Goal: Information Seeking & Learning: Learn about a topic

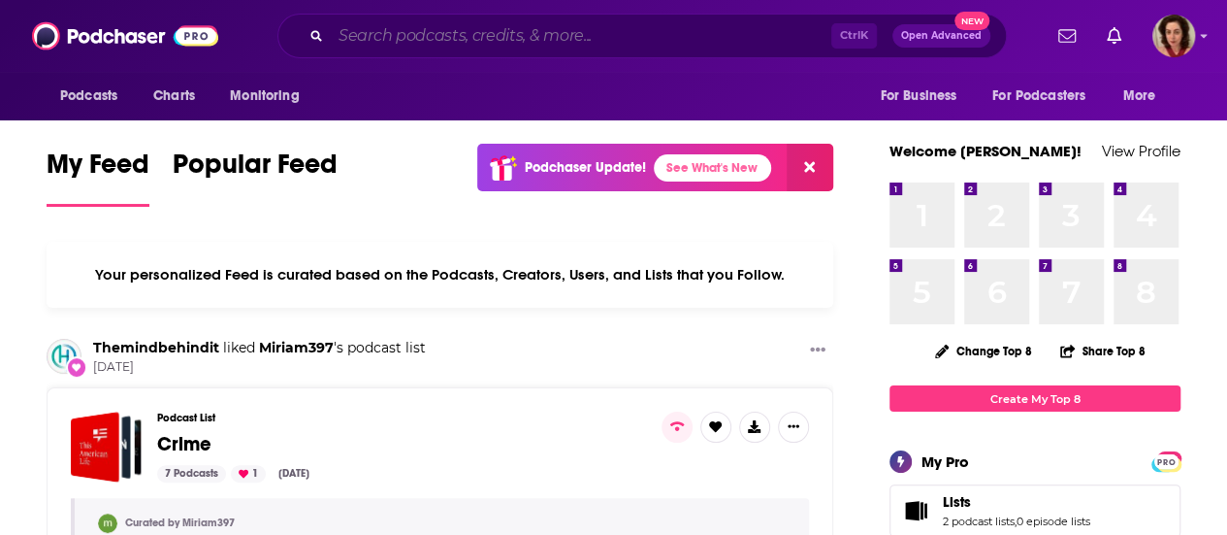
click at [494, 38] on input "Search podcasts, credits, & more..." at bounding box center [581, 35] width 501 height 31
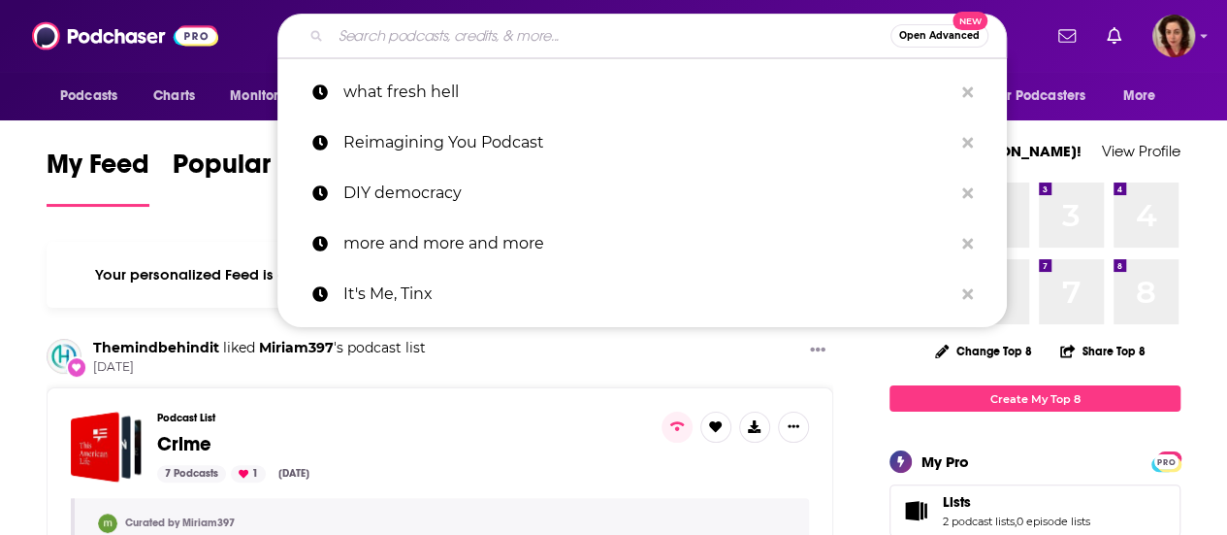
paste input "Rewatchables"
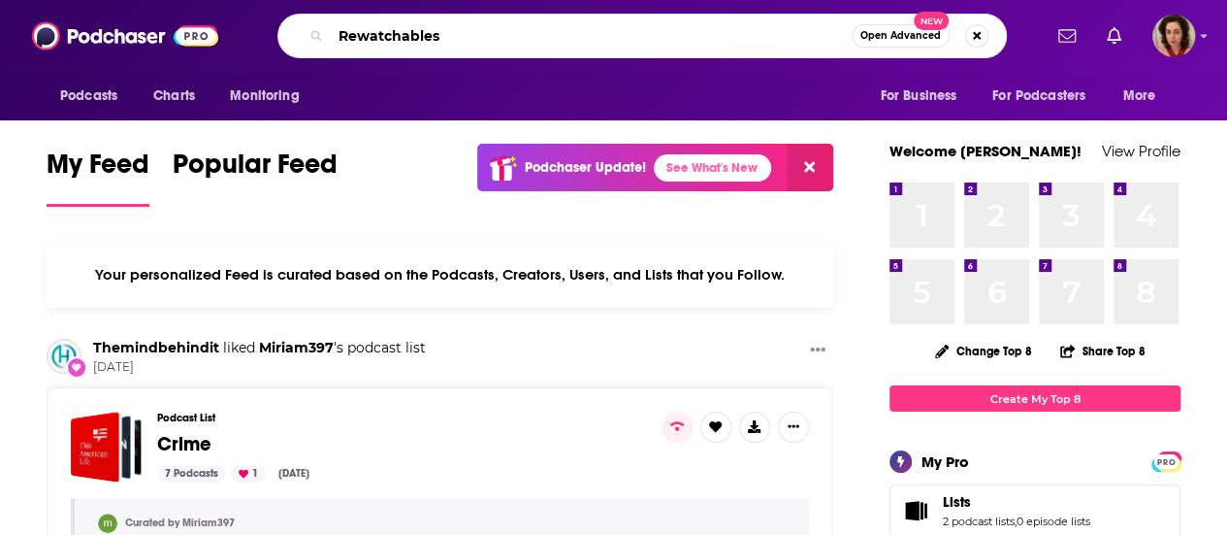
type input "Rewatchables"
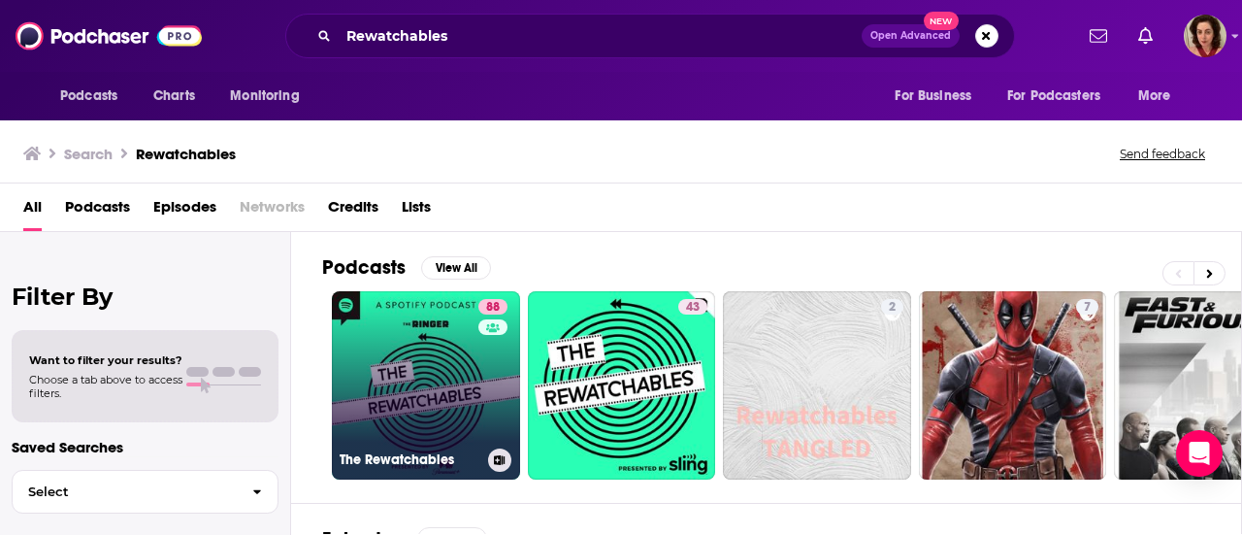
click at [446, 372] on link "88 The Rewatchables" at bounding box center [426, 385] width 188 height 188
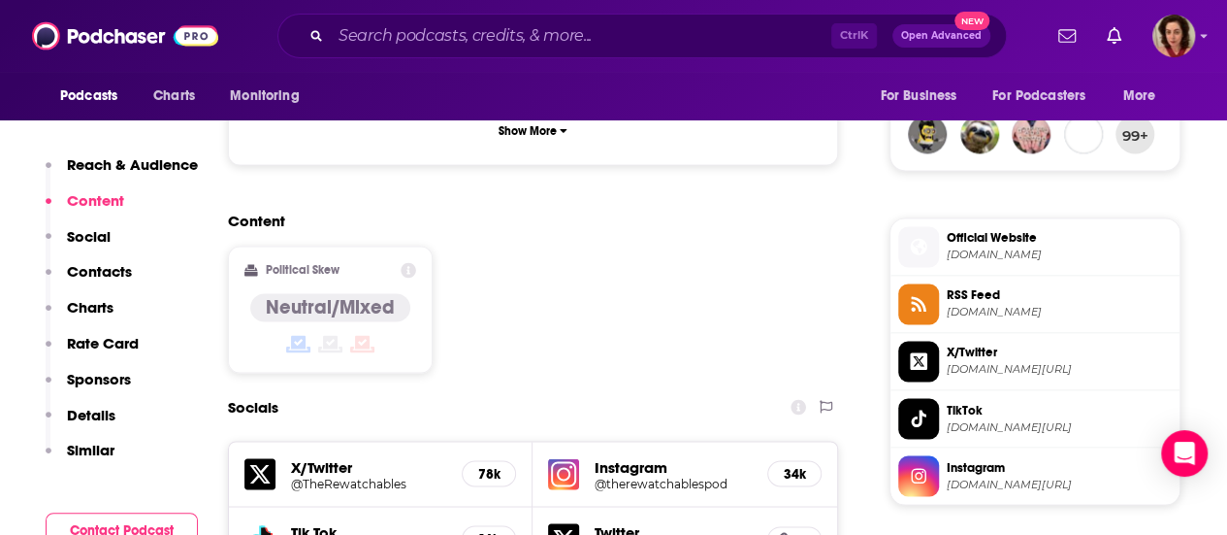
scroll to position [2131, 0]
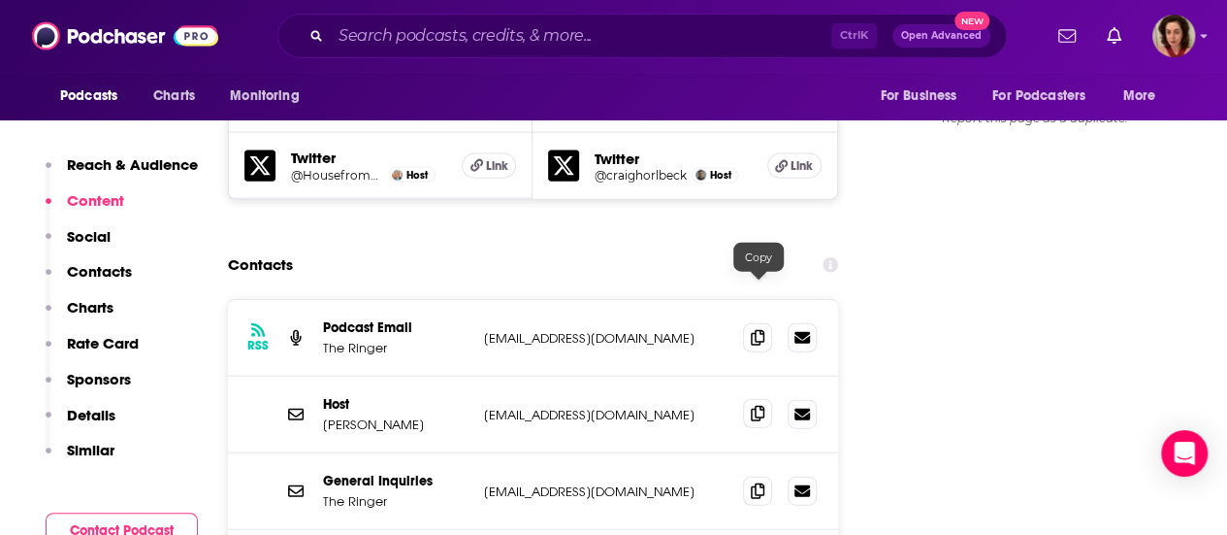
click at [761, 406] on icon at bounding box center [758, 414] width 14 height 16
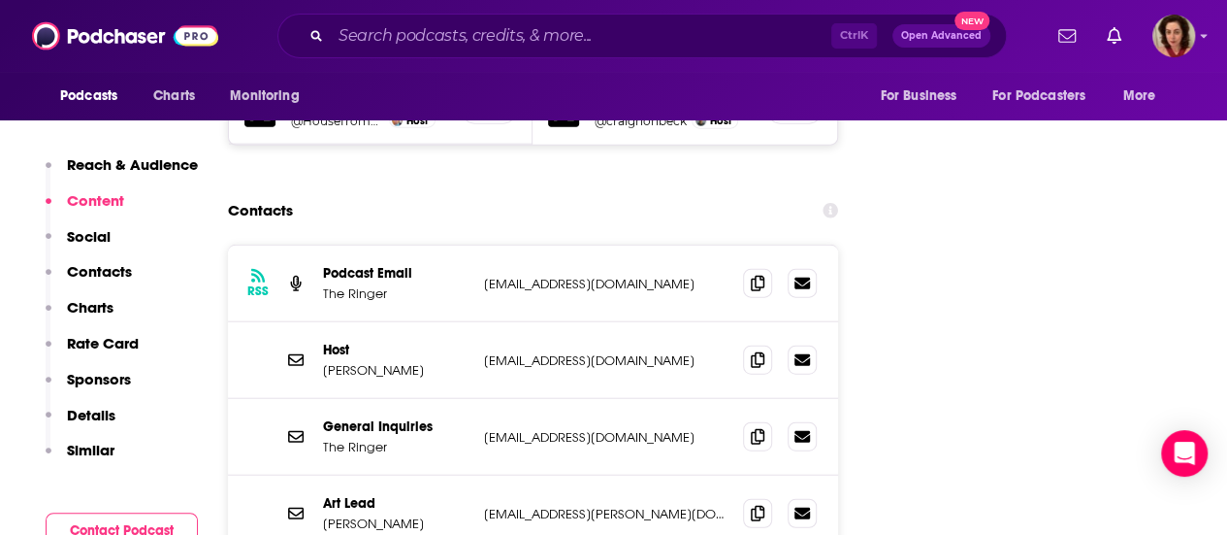
scroll to position [2263, 0]
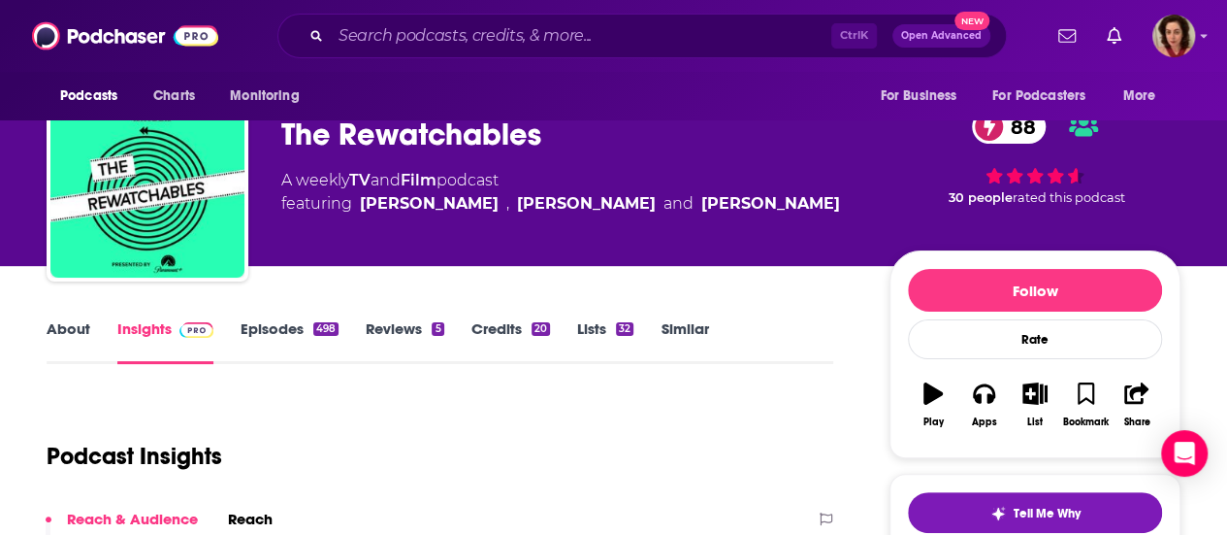
scroll to position [18, 0]
